Goal: Find specific page/section: Find specific page/section

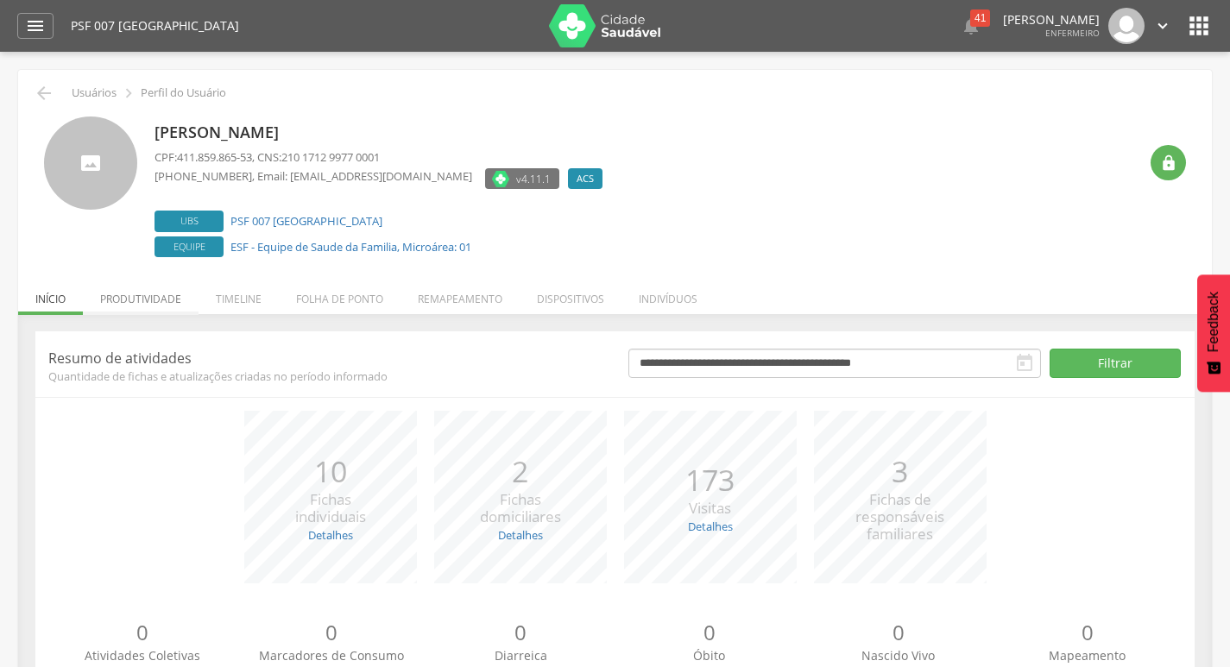
click at [132, 289] on li "Produtividade" at bounding box center [141, 294] width 116 height 41
click at [142, 288] on li "Produtividade" at bounding box center [141, 294] width 116 height 41
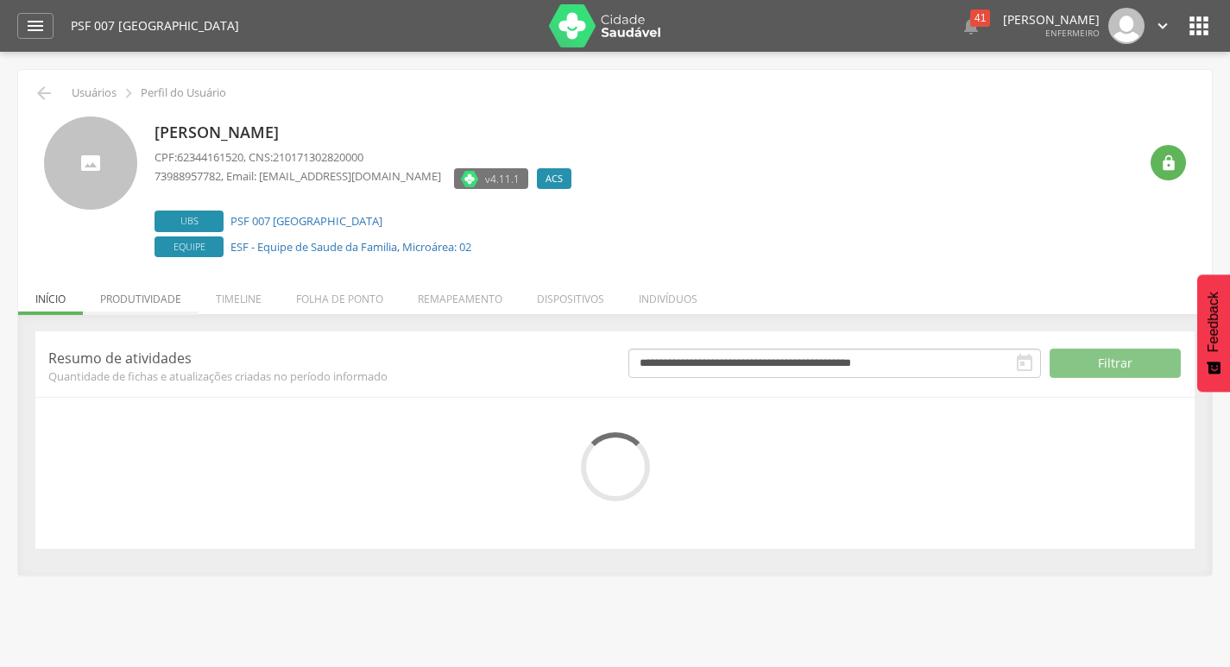
click at [136, 295] on li "Produtividade" at bounding box center [141, 294] width 116 height 41
